Goal: Information Seeking & Learning: Learn about a topic

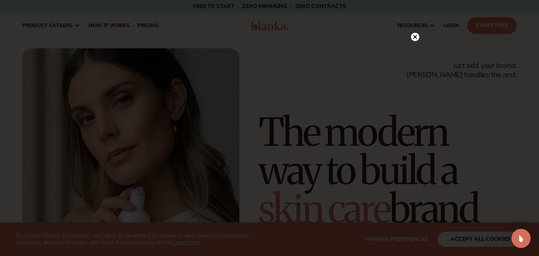
click at [415, 37] on icon at bounding box center [415, 37] width 4 height 4
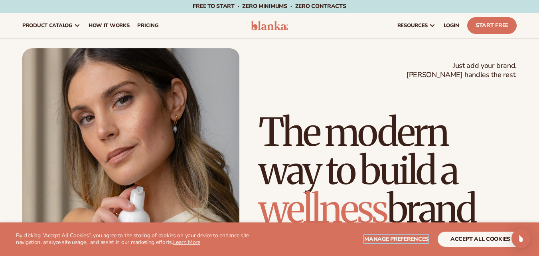
click at [409, 239] on span "Manage preferences" at bounding box center [396, 239] width 64 height 8
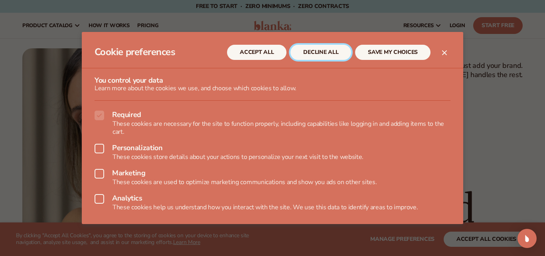
click at [321, 54] on button "DECLINE ALL" at bounding box center [320, 52] width 61 height 15
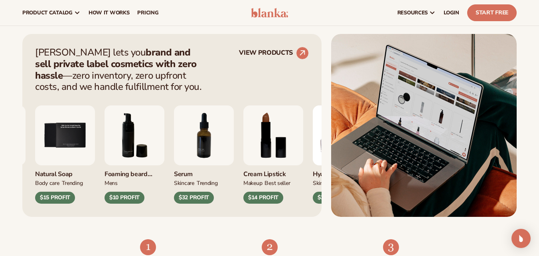
scroll to position [269, 0]
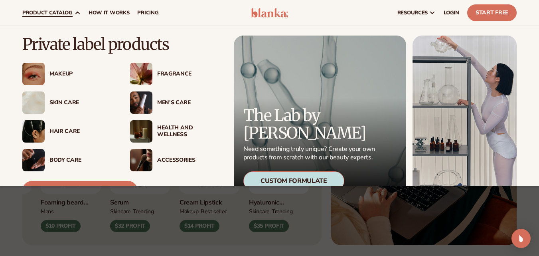
click at [62, 12] on span "product catalog" at bounding box center [47, 13] width 50 height 6
click at [147, 101] on img at bounding box center [141, 102] width 22 height 22
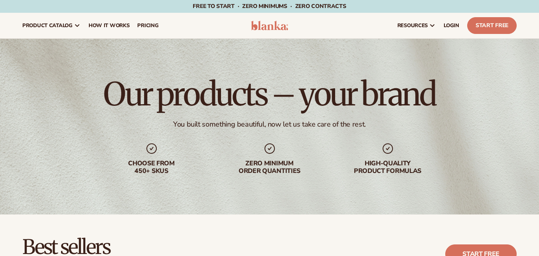
scroll to position [259, 0]
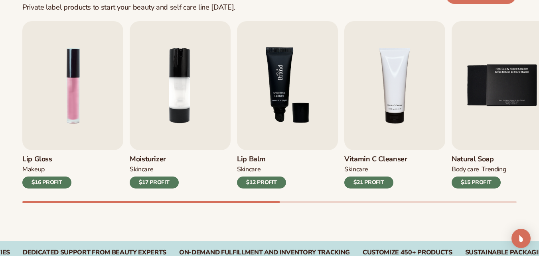
click at [274, 127] on img "3 / 9" at bounding box center [287, 85] width 101 height 129
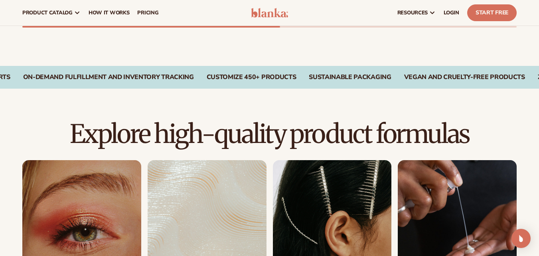
scroll to position [186, 0]
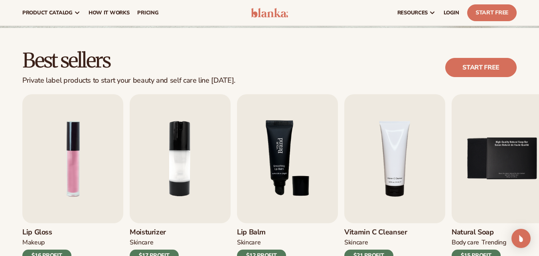
click at [272, 190] on img "3 / 9" at bounding box center [287, 158] width 101 height 129
drag, startPoint x: 537, startPoint y: 44, endPoint x: 538, endPoint y: 71, distance: 27.6
click at [538, 71] on div "Best sellers Private label products to start your beauty and self care line tod…" at bounding box center [269, 171] width 539 height 286
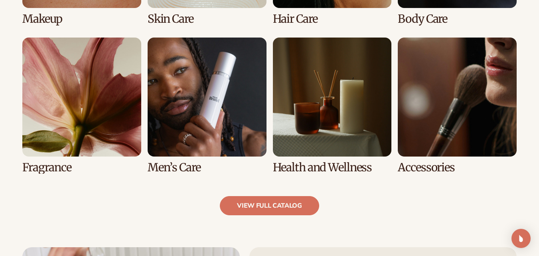
scroll to position [736, 0]
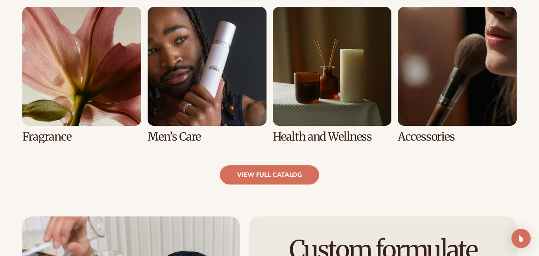
click at [234, 110] on link "6 / 8" at bounding box center [207, 75] width 119 height 136
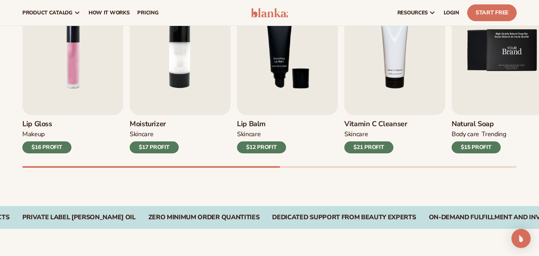
scroll to position [270, 0]
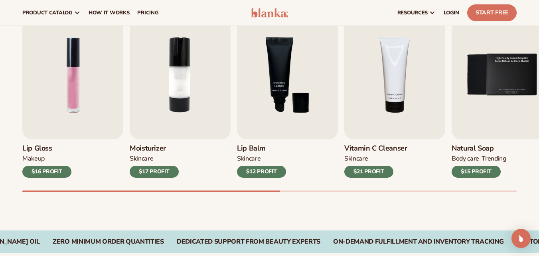
click at [273, 168] on div "$12 PROFIT" at bounding box center [261, 172] width 49 height 12
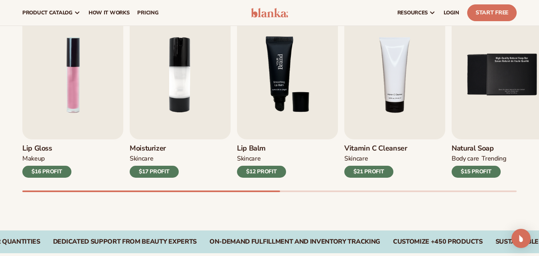
click at [274, 120] on img "3 / 9" at bounding box center [287, 74] width 101 height 129
click at [252, 167] on div "$12 PROFIT" at bounding box center [261, 172] width 49 height 12
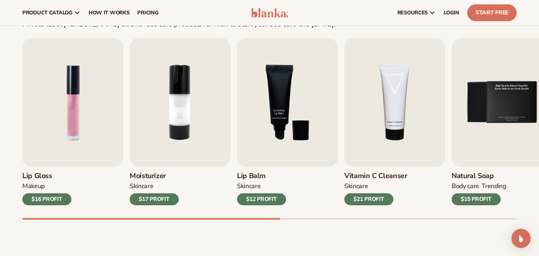
scroll to position [0, 0]
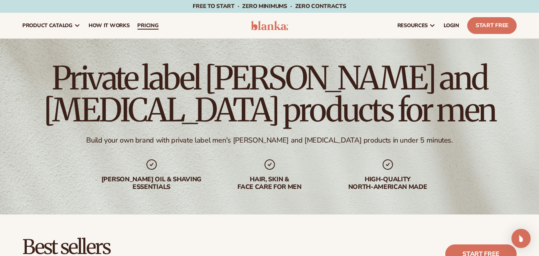
click at [147, 28] on span "pricing" at bounding box center [147, 25] width 21 height 6
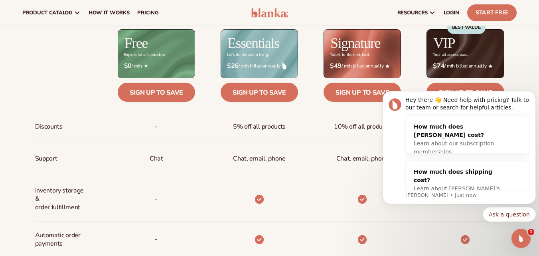
click at [501, 234] on body "Hey there 👋 Need help with pricing? Talk to our team or search for helpful arti…" at bounding box center [459, 166] width 153 height 164
click at [519, 235] on icon "Open Intercom Messenger" at bounding box center [519, 237] width 13 height 13
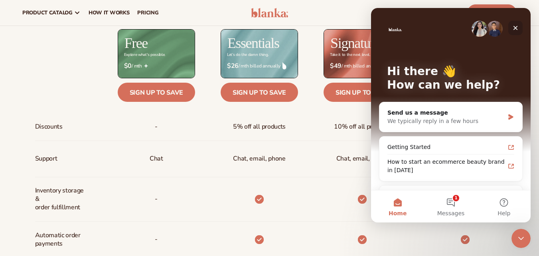
click at [514, 27] on icon "Close" at bounding box center [515, 28] width 6 height 6
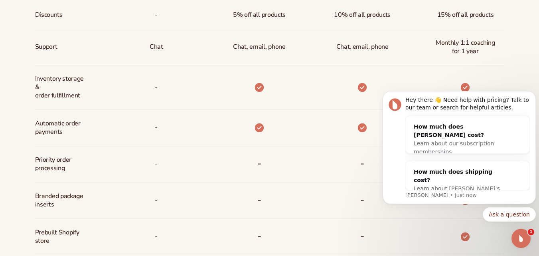
scroll to position [447, 0]
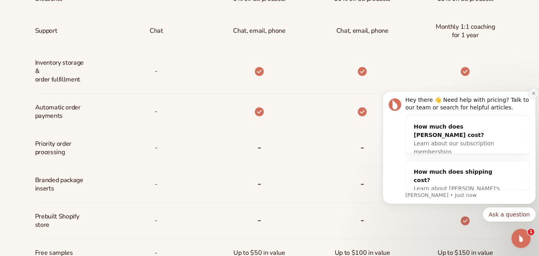
click at [532, 96] on button "Dismiss notification" at bounding box center [533, 93] width 10 height 10
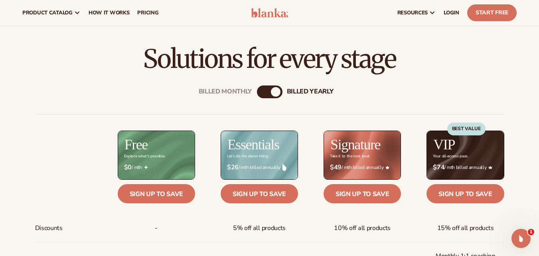
scroll to position [207, 0]
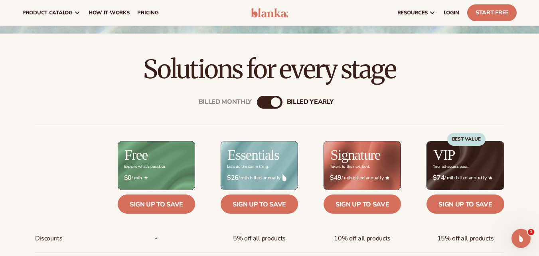
click at [273, 100] on div "billed Yearly" at bounding box center [276, 102] width 10 height 10
click at [239, 102] on div "Billed Monthly" at bounding box center [225, 102] width 53 height 8
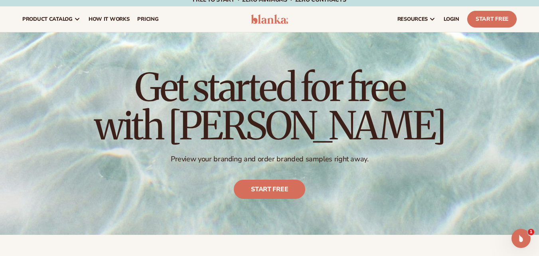
scroll to position [0, 0]
